Goal: Check status: Check status

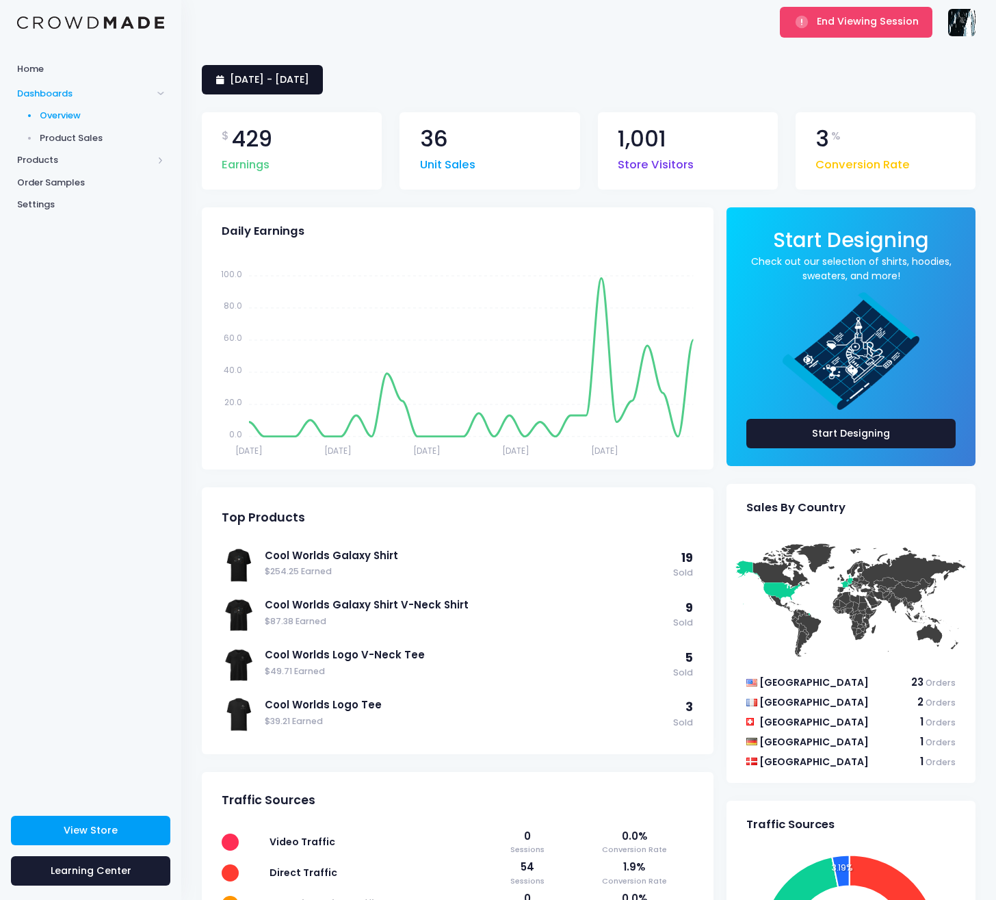
click at [309, 73] on span "[DATE] - [DATE]" at bounding box center [269, 80] width 79 height 14
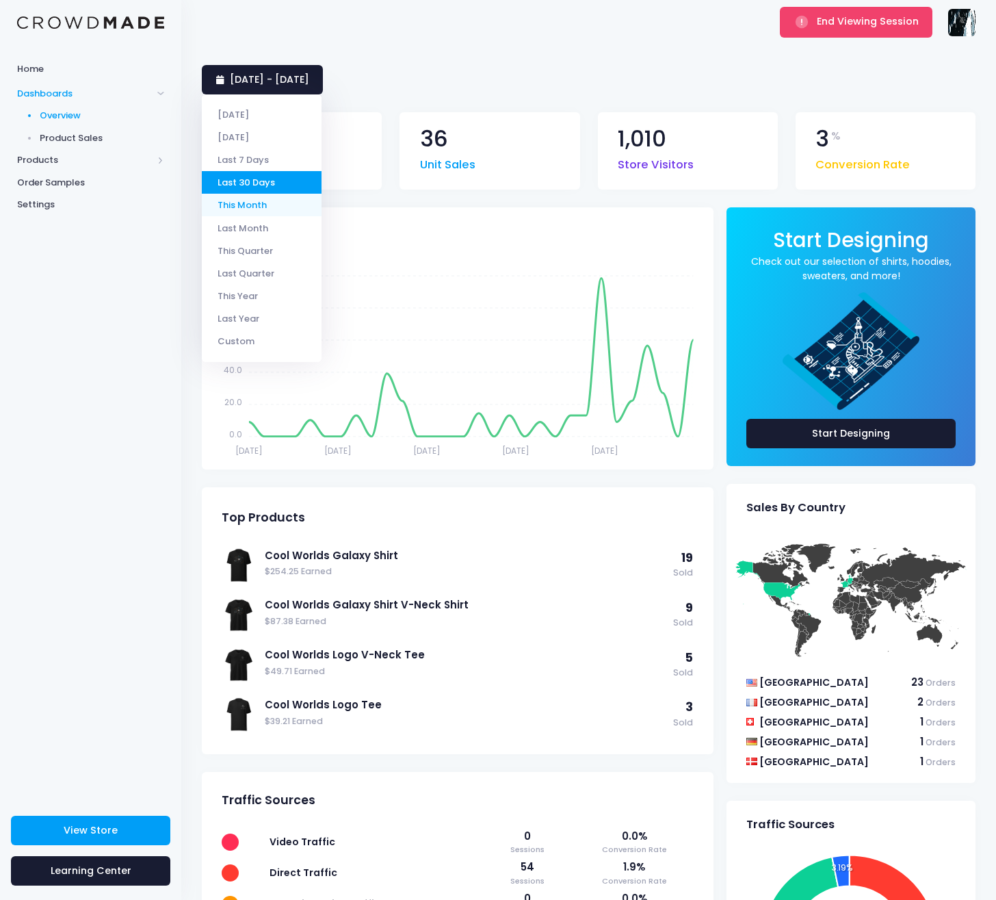
click at [268, 205] on li "This Month" at bounding box center [262, 205] width 120 height 23
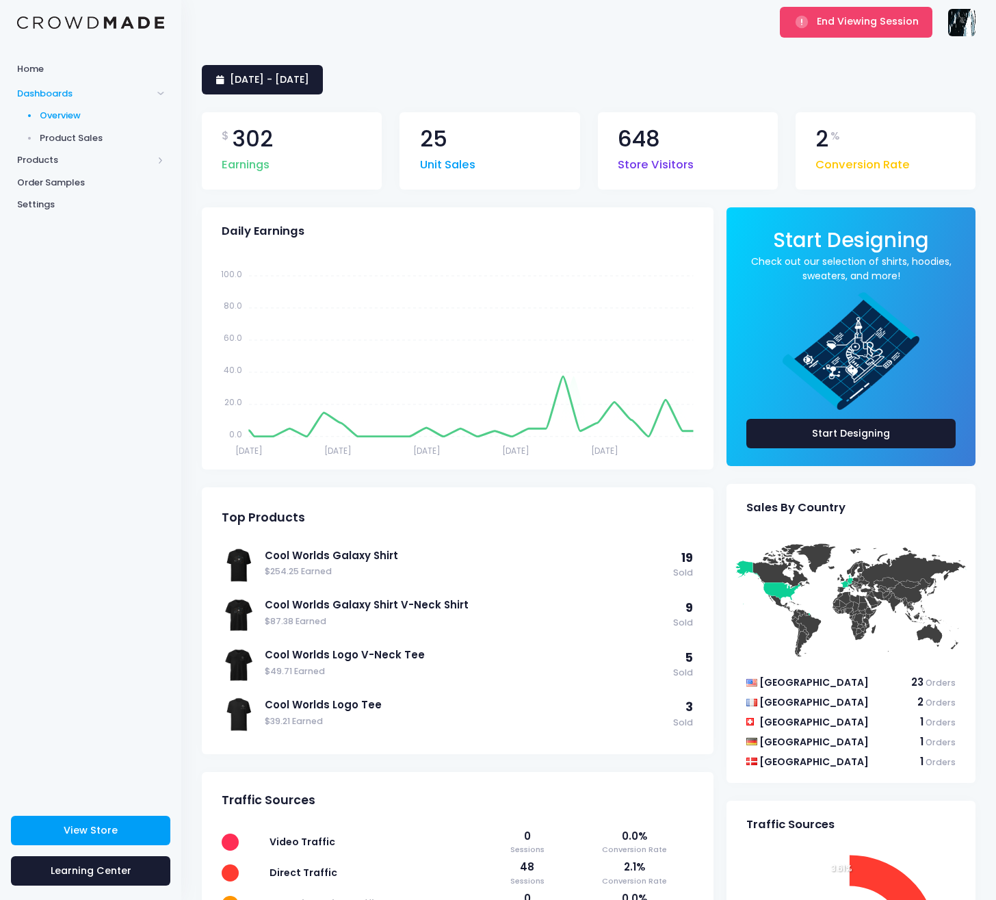
click at [320, 103] on div "$ 302 Earnings 25 Unit Sales 648 Store Visitors 2 % Conversion Rate" at bounding box center [589, 150] width 792 height 113
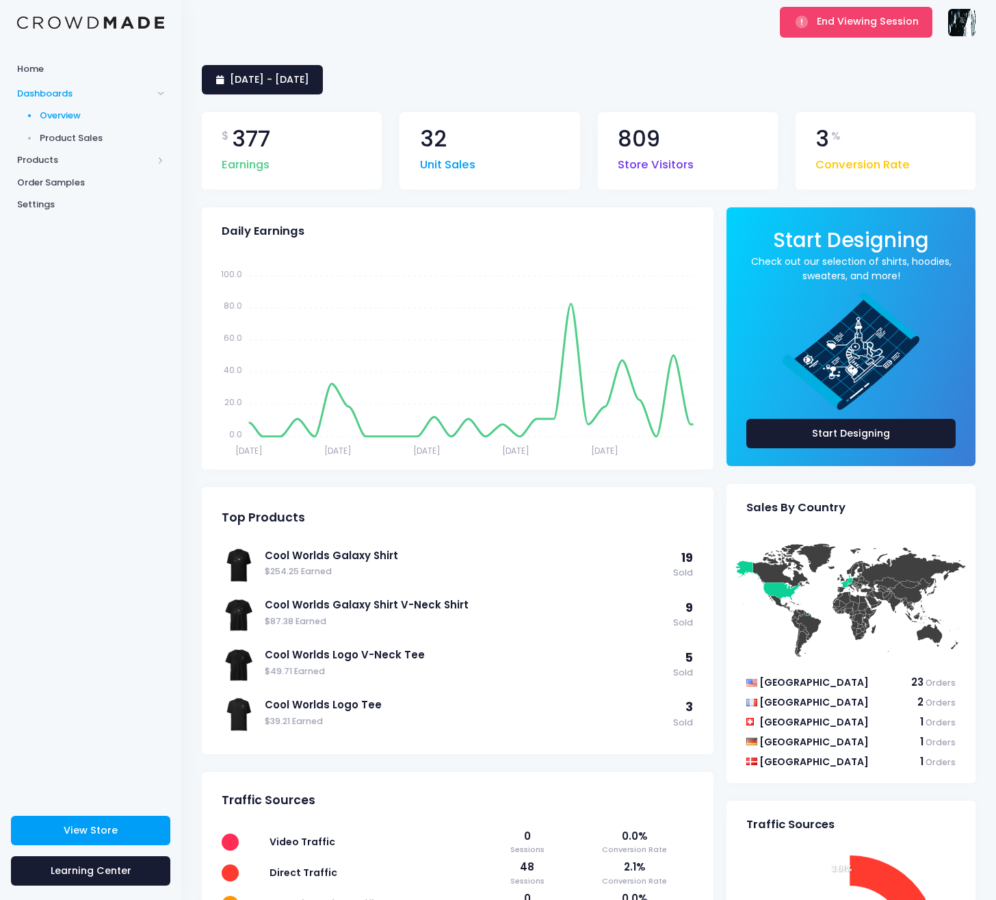
click at [325, 96] on div "$ 377 Earnings 32 Unit Sales 809 Store Visitors 3 % Conversion Rate" at bounding box center [589, 150] width 792 height 113
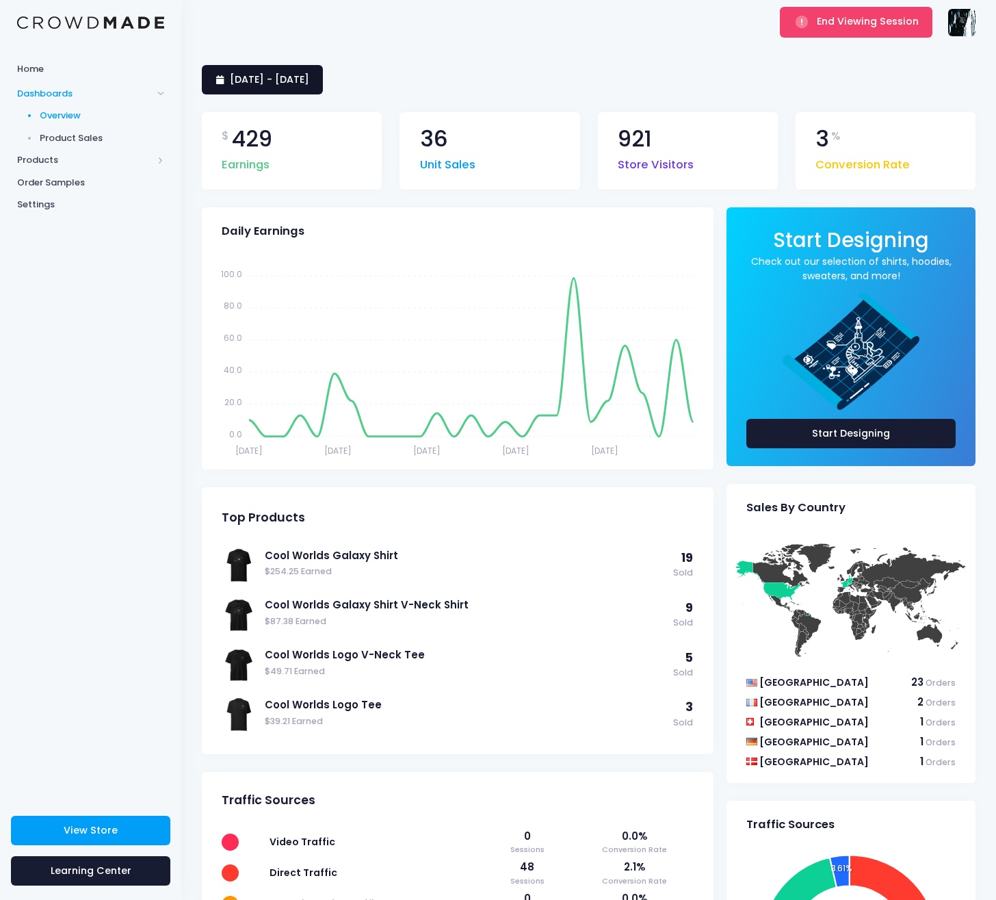
click at [309, 75] on span "[DATE] - [DATE]" at bounding box center [269, 80] width 79 height 14
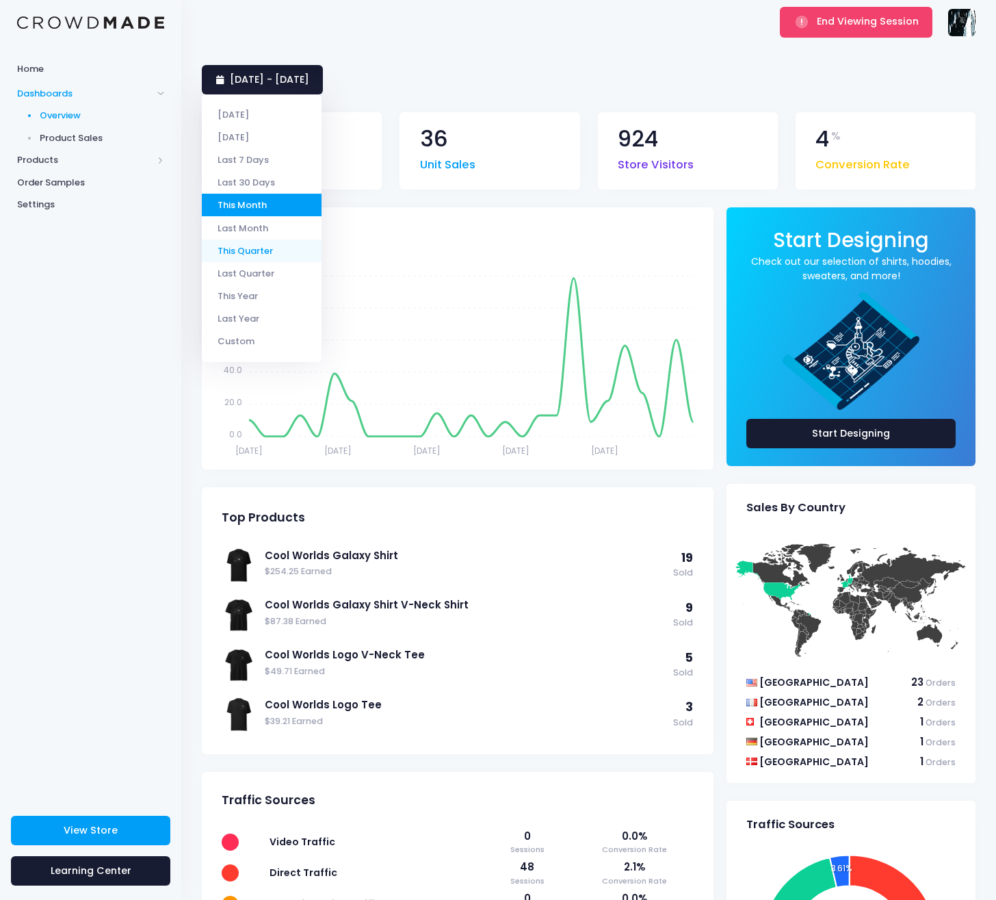
click at [268, 249] on li "This Quarter" at bounding box center [262, 251] width 120 height 23
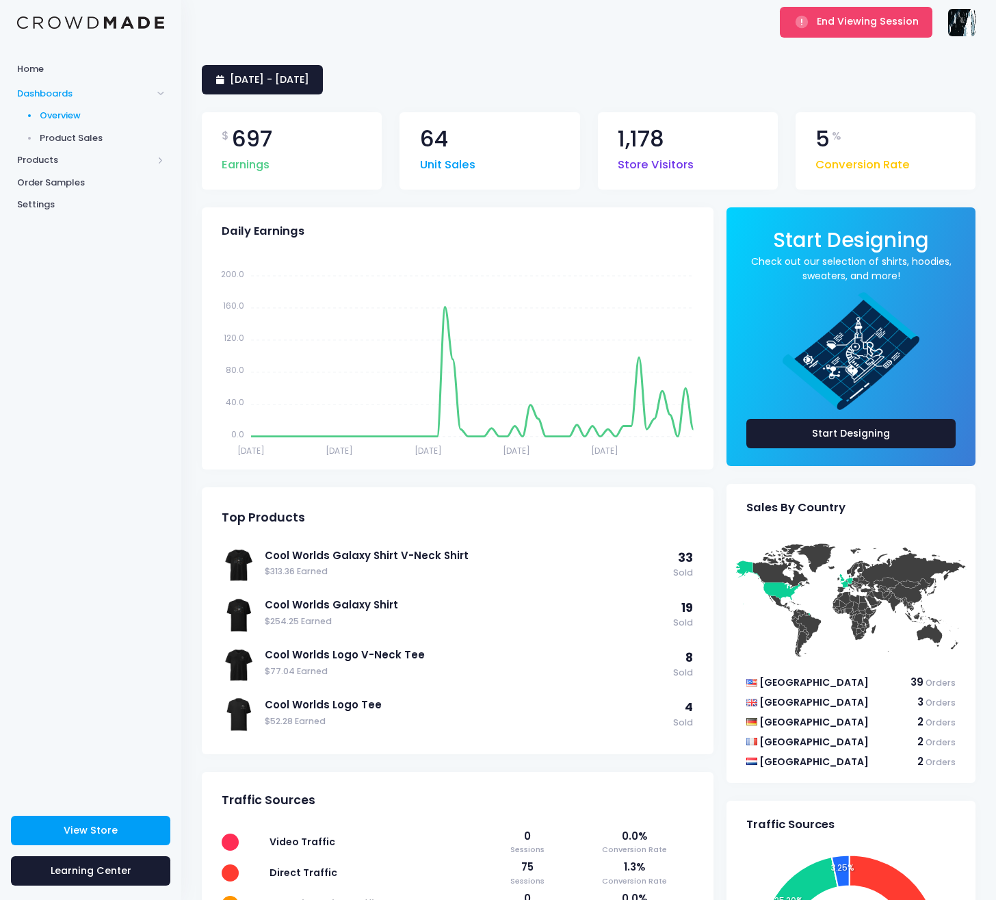
click at [639, 76] on div "1 July 2025 - 27 August 2025" at bounding box center [589, 79] width 774 height 29
click at [859, 31] on button "End Viewing Session" at bounding box center [856, 22] width 153 height 30
